Goal: Book appointment/travel/reservation

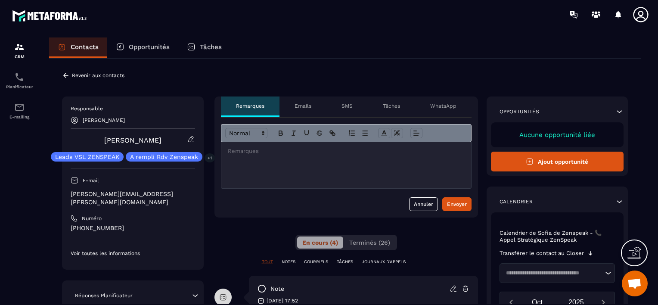
click at [655, 219] on section "CRM Planificateur E-mailing Contacts Opportunités Tâches Revenir aux contacts R…" at bounding box center [329, 179] width 658 height 300
click at [656, 176] on section "CRM Planificateur E-mailing Contacts Opportunités Tâches Revenir aux contacts R…" at bounding box center [329, 179] width 658 height 300
click at [646, 165] on div "**********" at bounding box center [344, 178] width 609 height 283
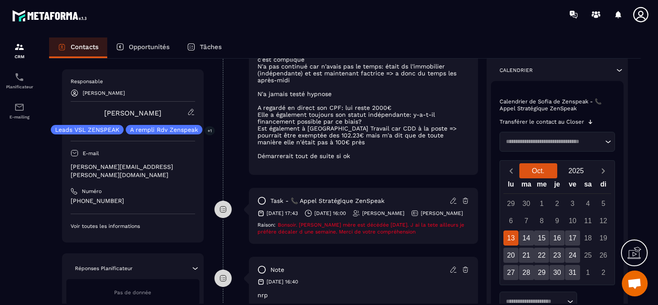
scroll to position [344, 0]
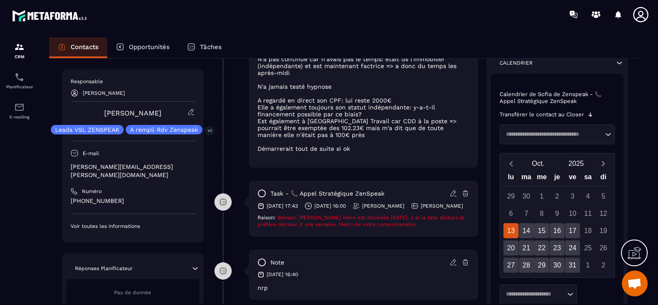
click at [514, 238] on div "13" at bounding box center [510, 230] width 15 height 15
click at [512, 252] on div "20" at bounding box center [510, 247] width 15 height 15
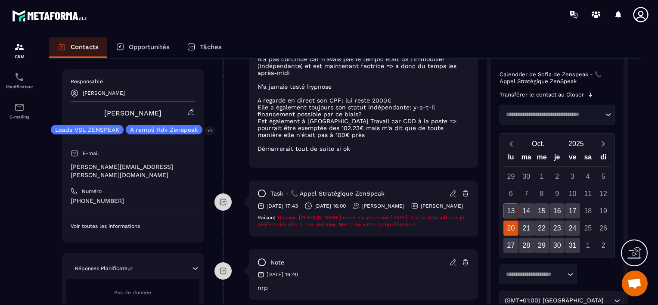
click at [513, 229] on div "20" at bounding box center [510, 227] width 15 height 15
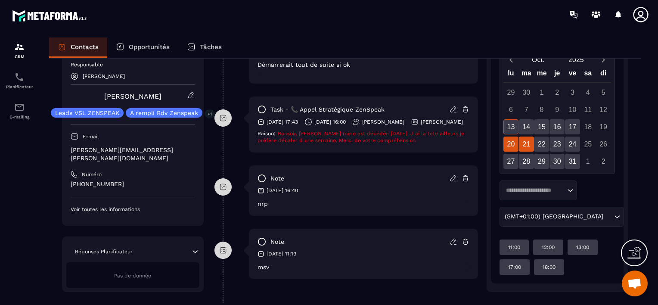
scroll to position [430, 0]
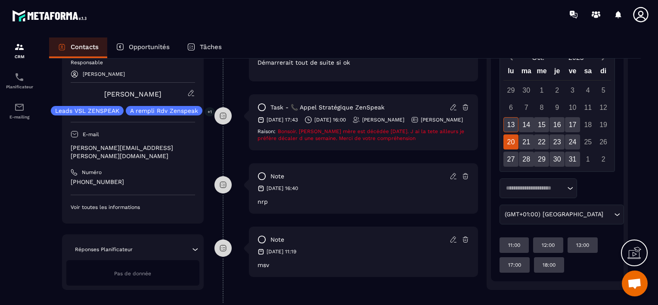
click at [510, 148] on div "20" at bounding box center [510, 141] width 15 height 15
click at [525, 148] on div "21" at bounding box center [526, 141] width 15 height 15
click at [546, 272] on div "16:00" at bounding box center [549, 264] width 30 height 15
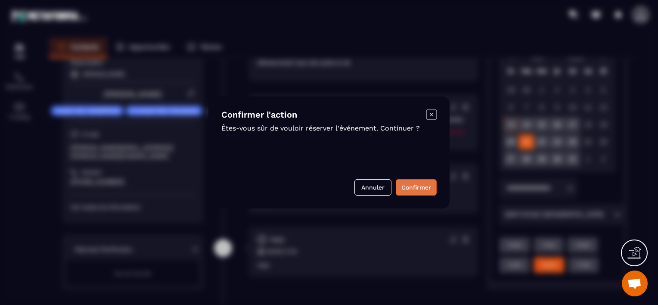
click at [417, 189] on button "Confirmer" at bounding box center [415, 187] width 41 height 16
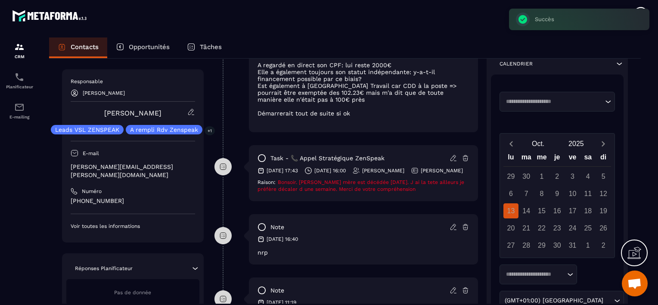
scroll to position [76, 0]
